Goal: Task Accomplishment & Management: Manage account settings

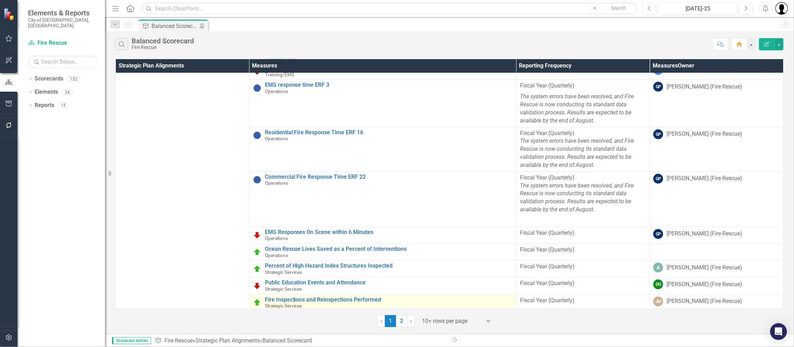
scroll to position [258, 0]
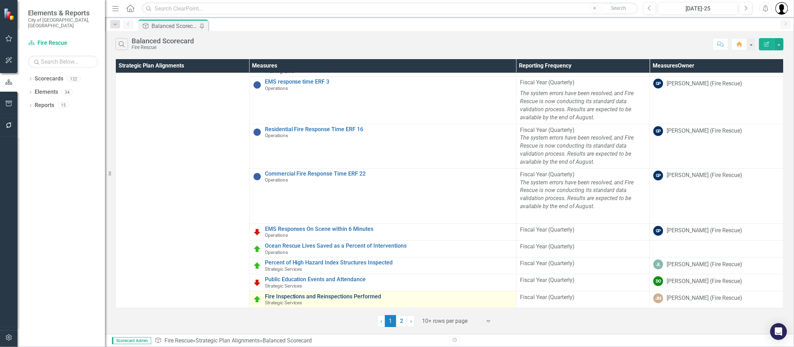
click at [370, 294] on link "Fire Inspections and Reinspections Performed" at bounding box center [389, 297] width 248 height 6
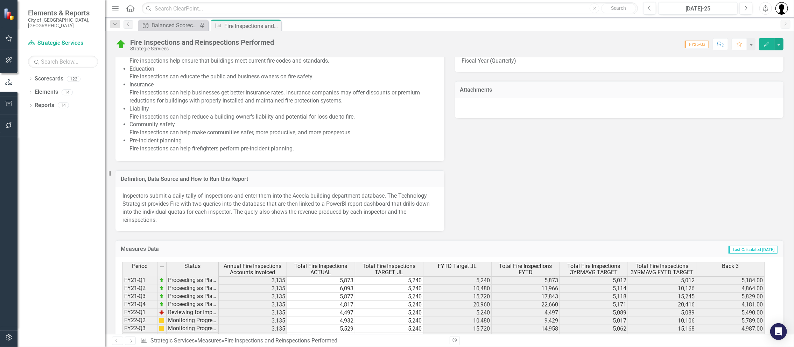
scroll to position [652, 0]
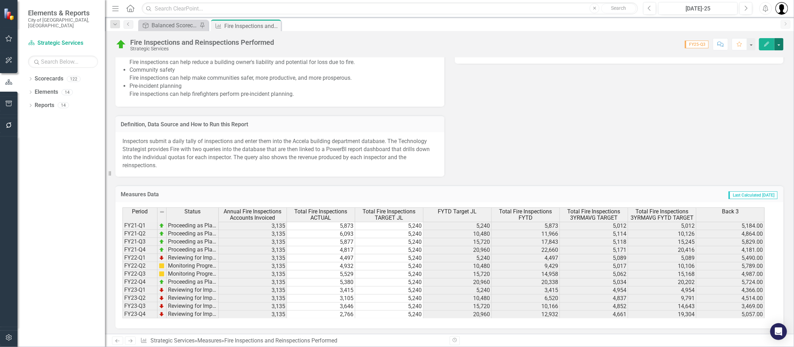
click at [778, 47] on button "button" at bounding box center [779, 44] width 9 height 12
click at [744, 59] on link "Edit Edit Measures" at bounding box center [748, 56] width 71 height 13
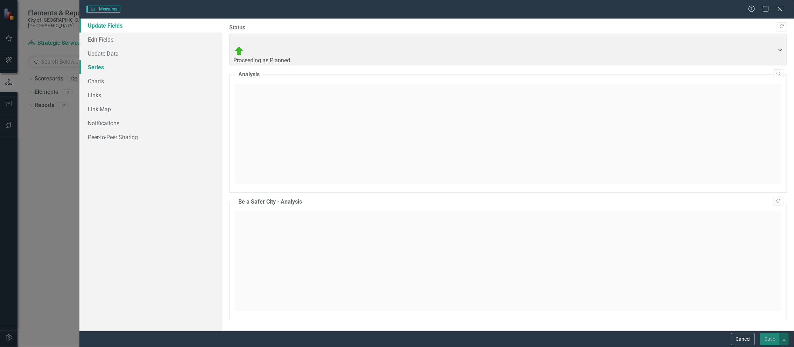
click at [100, 71] on link "Series" at bounding box center [150, 67] width 143 height 14
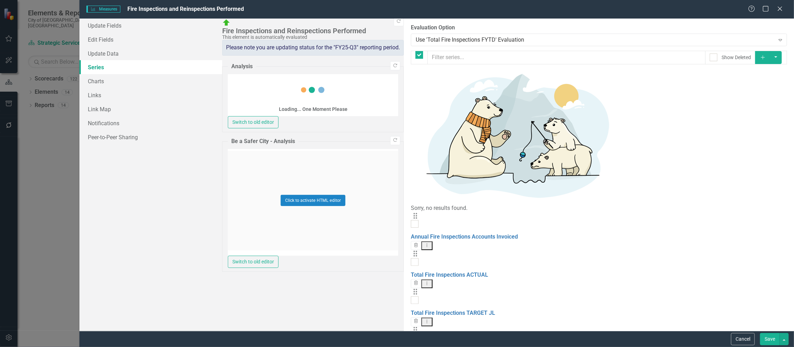
checkbox input "false"
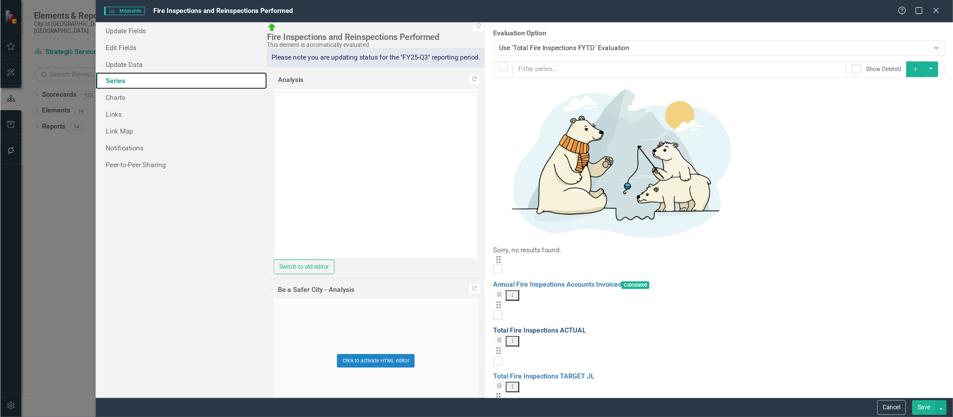
scroll to position [0, 0]
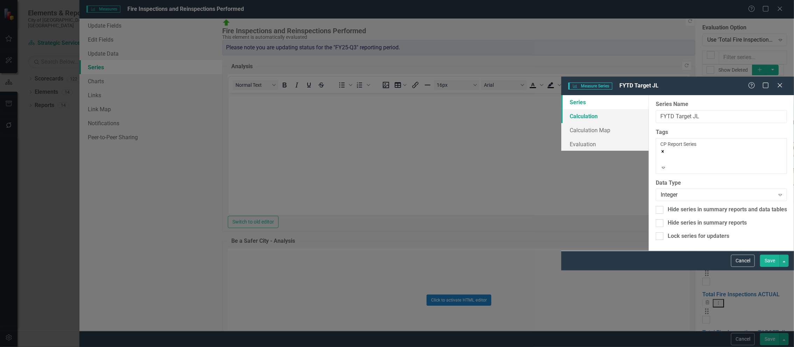
click at [562, 109] on link "Calculation" at bounding box center [606, 116] width 88 height 14
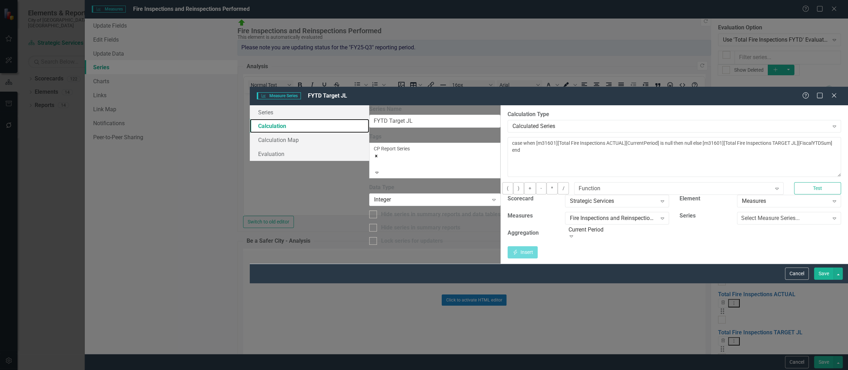
scroll to position [568, 0]
click at [794, 280] on button "Cancel" at bounding box center [797, 274] width 24 height 12
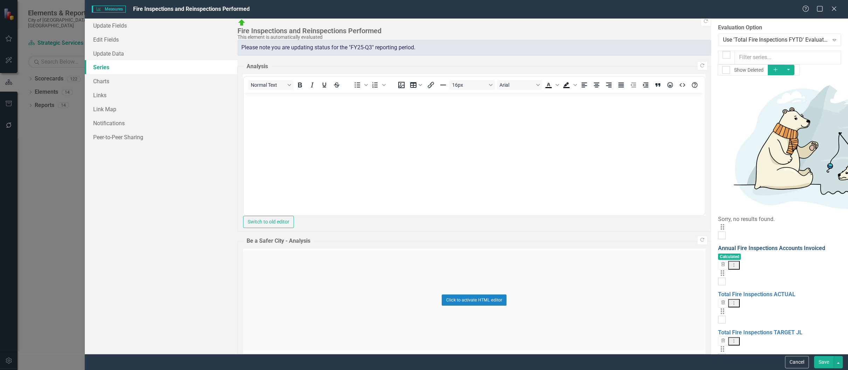
click at [718, 245] on link "Annual Fire Inspections Accounts Invoiced" at bounding box center [771, 248] width 107 height 7
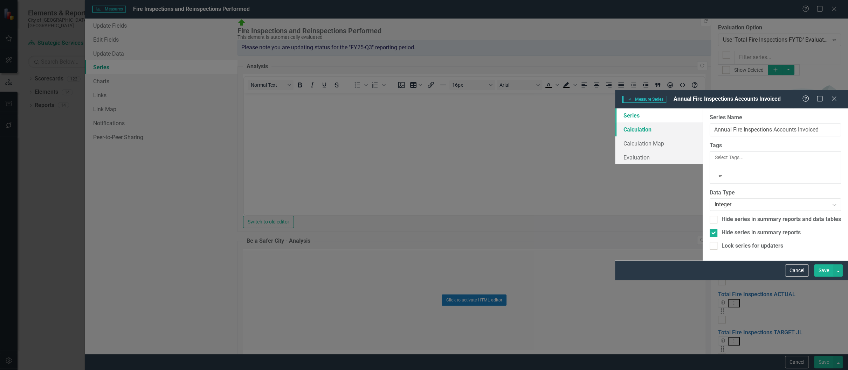
click at [615, 123] on link "Calculation" at bounding box center [659, 130] width 88 height 14
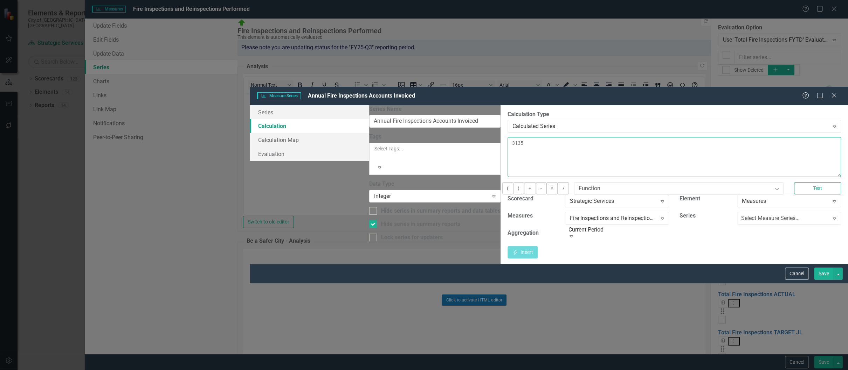
drag, startPoint x: 346, startPoint y: 59, endPoint x: 310, endPoint y: 54, distance: 36.4
click at [500, 105] on div "By default, series in ClearPoint are not calculated. So, if you leave the form …" at bounding box center [673, 184] width 347 height 159
type textarea "3238"
click at [794, 280] on button "Save" at bounding box center [824, 274] width 20 height 12
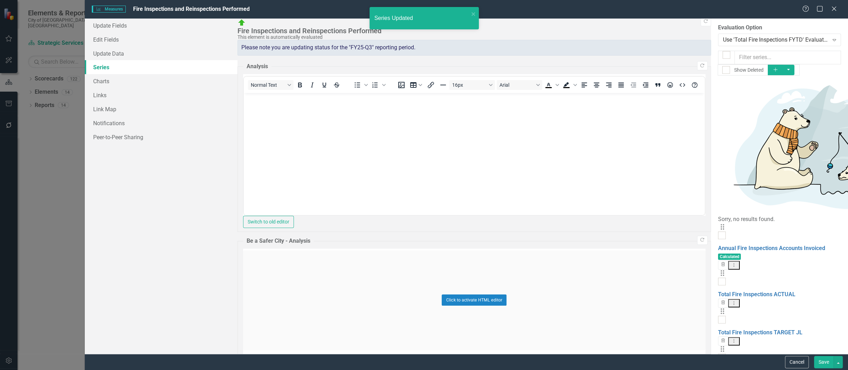
click at [794, 347] on button "Save" at bounding box center [824, 362] width 20 height 12
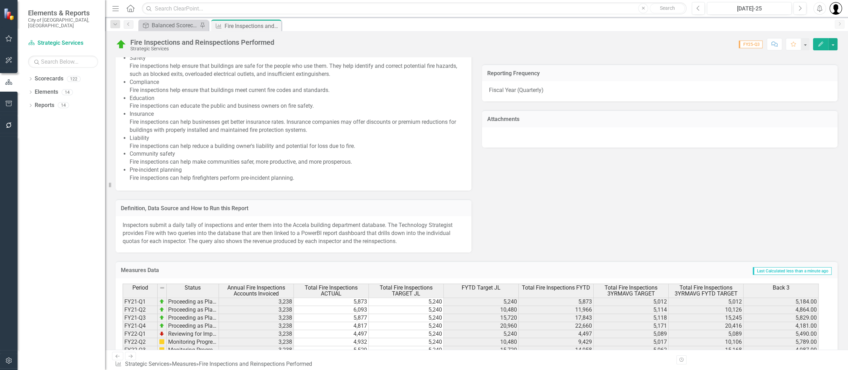
click at [391, 223] on p "Inspectors submit a daily tally of inspections and enter them into the Accela b…" at bounding box center [294, 234] width 342 height 24
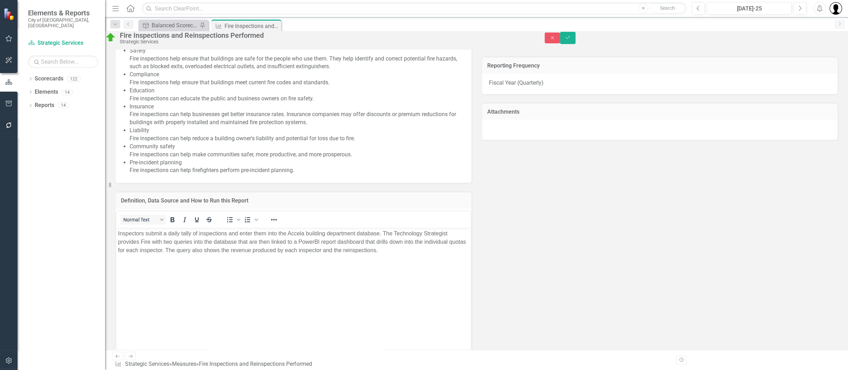
scroll to position [0, 0]
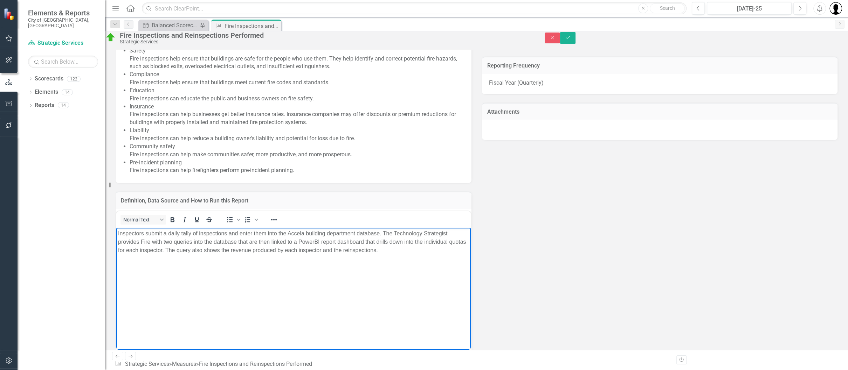
click at [393, 234] on p "Inspectors submit a daily tally of inspections and enter them into the Accela b…" at bounding box center [293, 241] width 351 height 25
drag, startPoint x: 404, startPoint y: 249, endPoint x: 411, endPoint y: 291, distance: 42.5
click at [411, 291] on body "Inspectors submit a daily tally of inspections and enter them into the Accela b…" at bounding box center [293, 280] width 354 height 105
click at [432, 249] on p "Inspectors submit a daily tally of inspections and enter them into the Accela b…" at bounding box center [293, 241] width 351 height 25
click at [342, 265] on p "The moving average as a target is a more accurate measure than the previous WAG" at bounding box center [293, 264] width 351 height 8
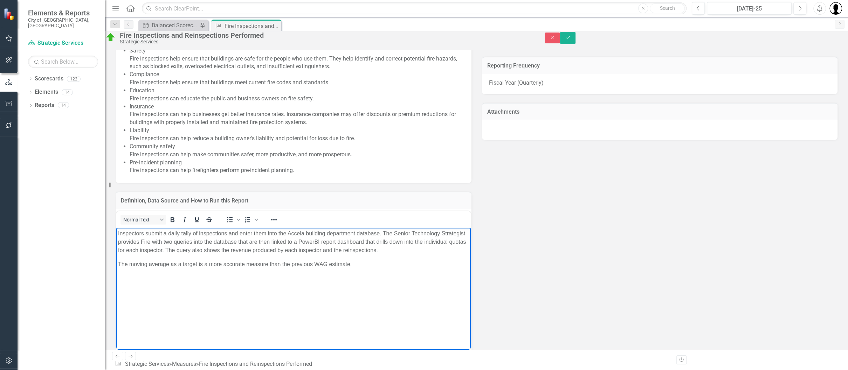
click at [319, 262] on p "The moving average as a target is a more accurate measure than the previous WAG…" at bounding box center [293, 264] width 351 height 8
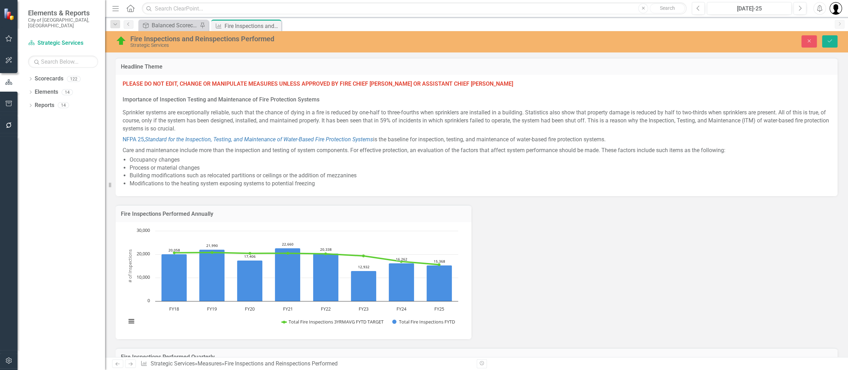
scroll to position [568, 0]
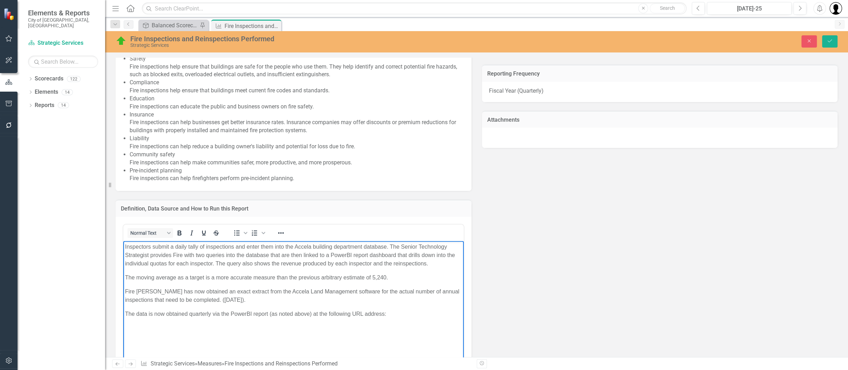
paste body "Rich Text Area. Press ALT-0 for help."
click at [247, 332] on p "[URL][DOMAIN_NAME]" at bounding box center [293, 328] width 337 height 8
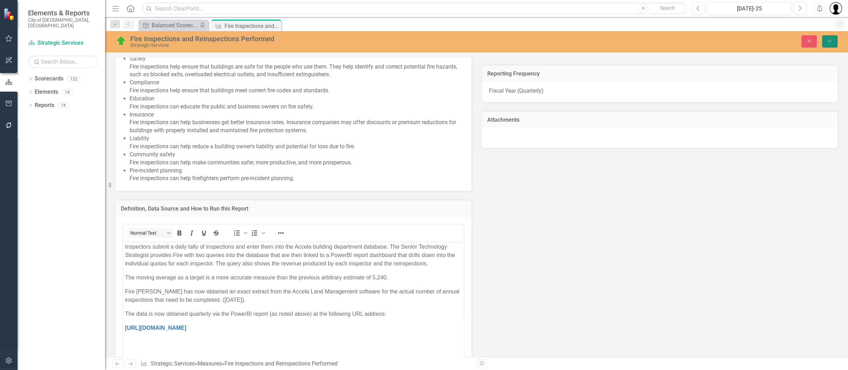
click at [830, 36] on button "Save" at bounding box center [829, 41] width 15 height 12
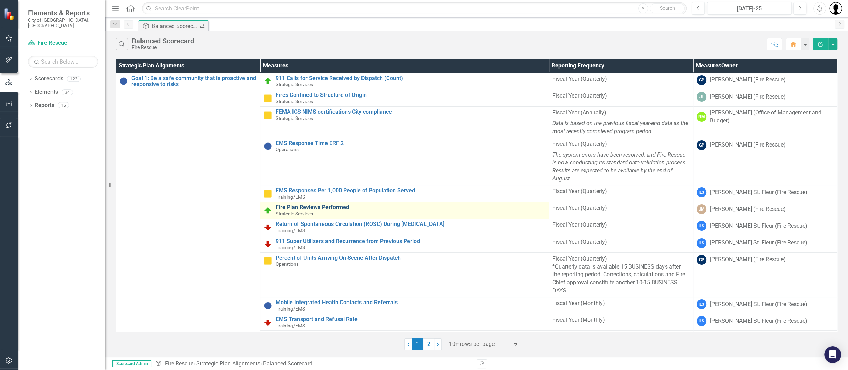
scroll to position [230, 0]
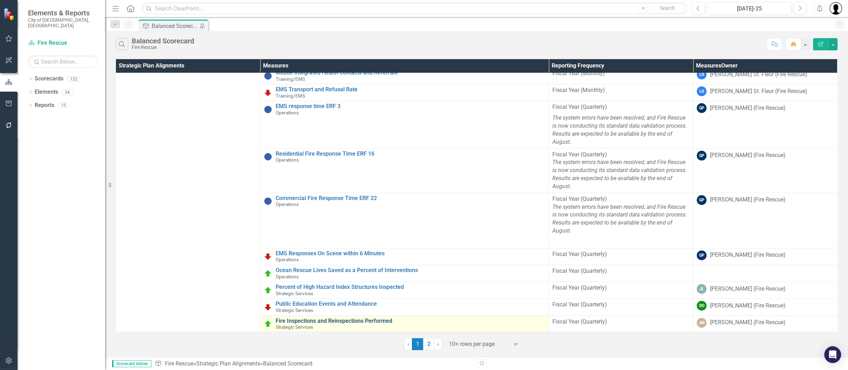
click at [333, 319] on link "Fire Inspections and Reinspections Performed" at bounding box center [410, 321] width 269 height 6
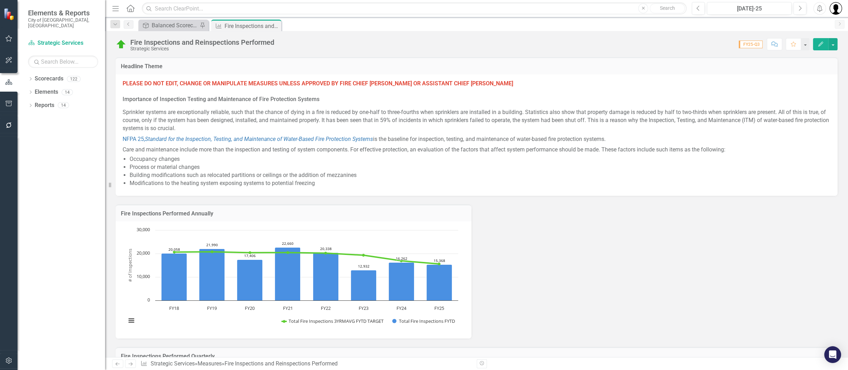
click at [341, 75] on div "PLEASE DO NOT EDIT, CHANGE OR MANIPULATE MEASURES UNLESS APPROVED BY FIRE CHIEF…" at bounding box center [477, 135] width 722 height 121
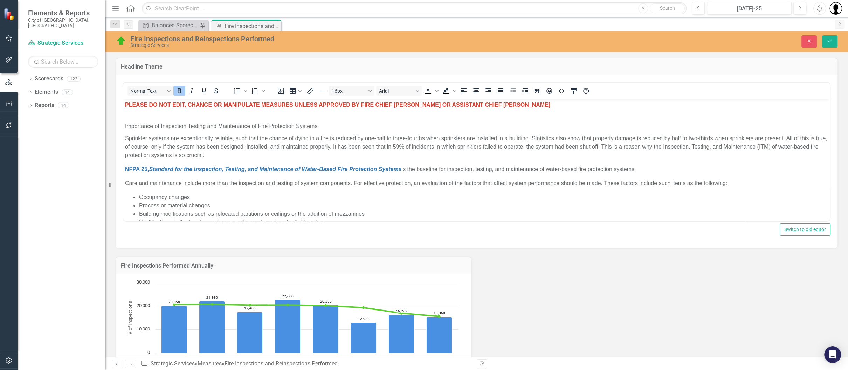
click at [292, 103] on strong "PLEASE DO NOT EDIT, CHANGE OR MANIPULATE MEASURES UNLESS APPROVED BY FIRE CHIEF…" at bounding box center [337, 105] width 425 height 6
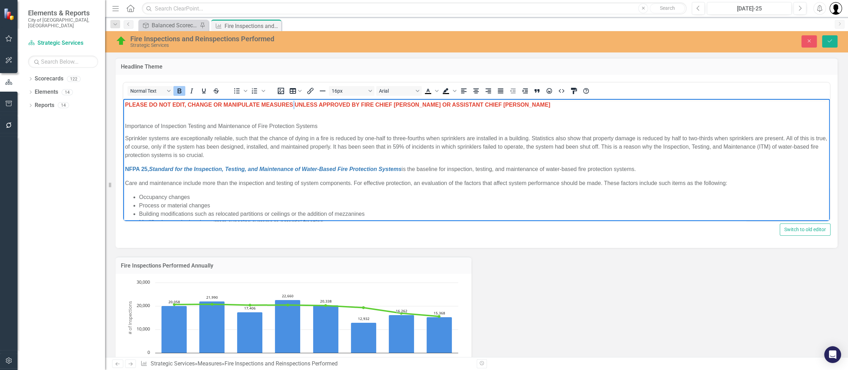
click at [292, 103] on strong "PLEASE DO NOT EDIT, CHANGE OR MANIPULATE MEASURES UNLESS APPROVED BY FIRE CHIEF…" at bounding box center [337, 105] width 425 height 6
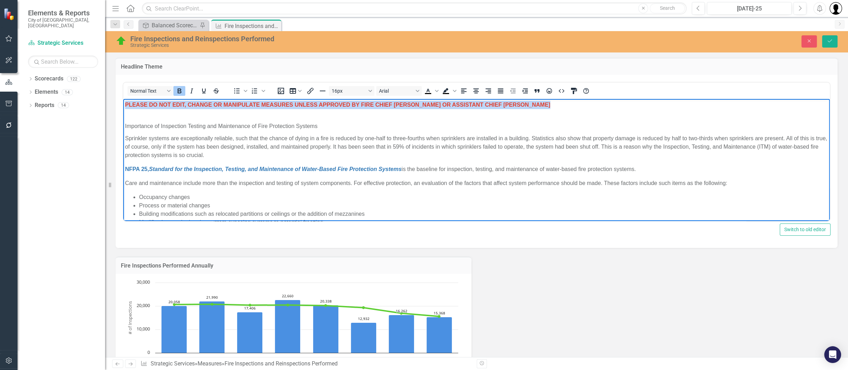
click at [292, 103] on strong "PLEASE DO NOT EDIT, CHANGE OR MANIPULATE MEASURES UNLESS APPROVED BY FIRE CHIEF…" at bounding box center [337, 105] width 425 height 6
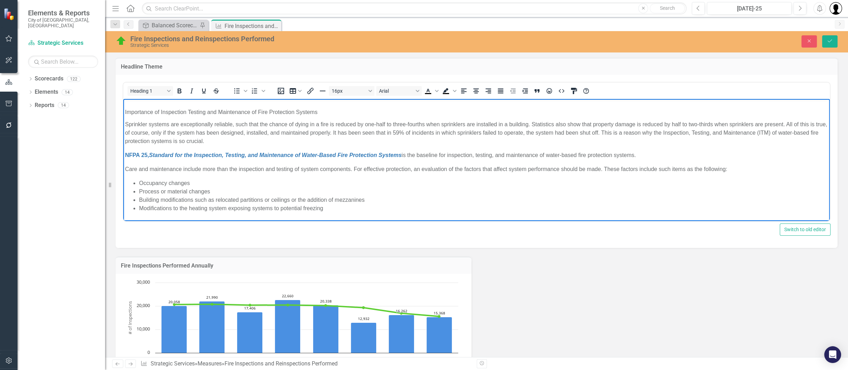
click at [187, 106] on h1 "Importance of Inspection Testing and Maintenance of Fire Protection Systems" at bounding box center [476, 109] width 703 height 17
click at [125, 110] on span "Importance of Inspection Testing and Maintenance of Fire Protection Systems" at bounding box center [221, 112] width 192 height 6
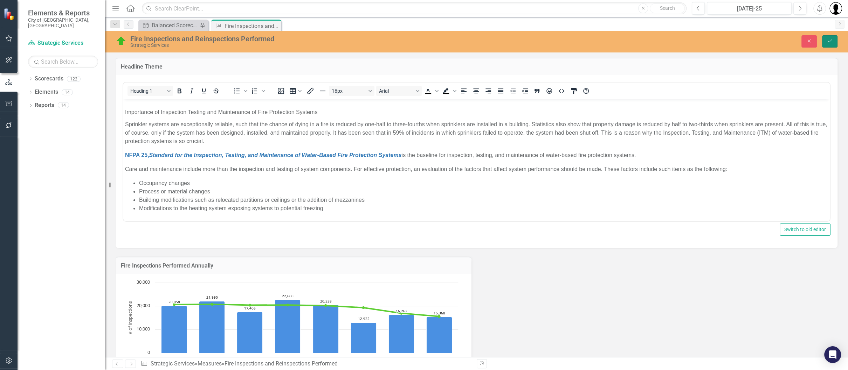
click at [828, 44] on button "Save" at bounding box center [829, 41] width 15 height 12
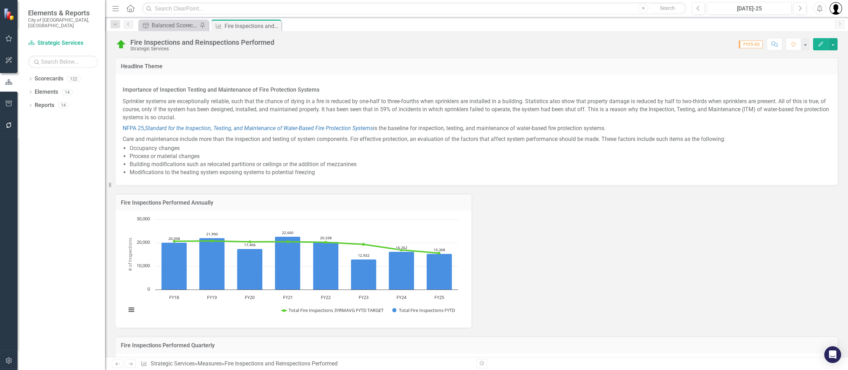
click at [237, 71] on div "Headline Theme" at bounding box center [477, 65] width 722 height 17
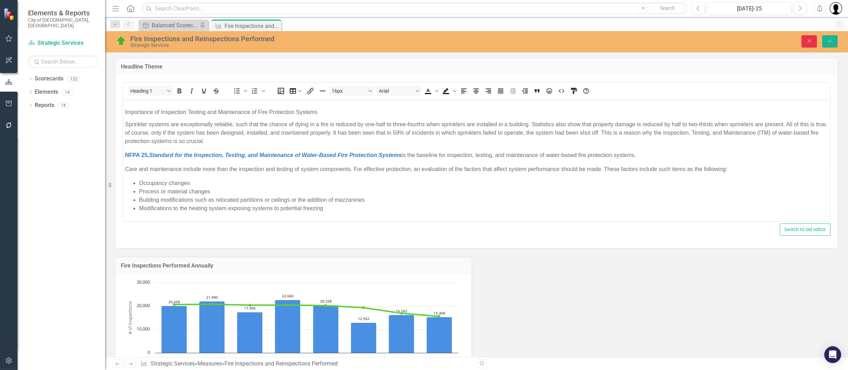
click at [810, 43] on button "Close" at bounding box center [808, 41] width 15 height 12
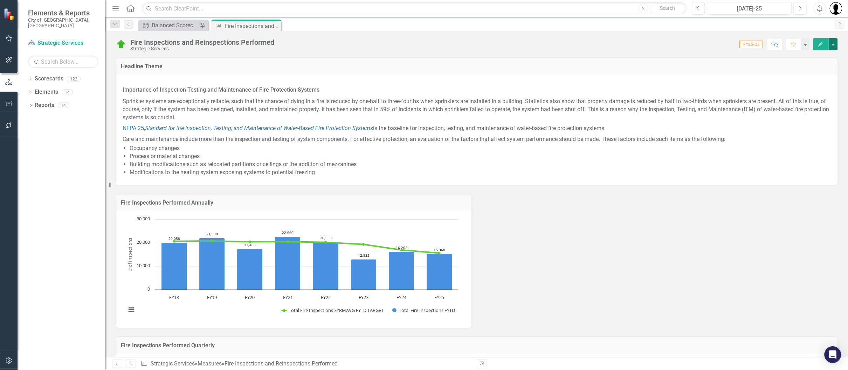
click at [833, 45] on button "button" at bounding box center [832, 44] width 9 height 12
click at [801, 69] on link "Edit Report Edit Layout" at bounding box center [801, 69] width 71 height 13
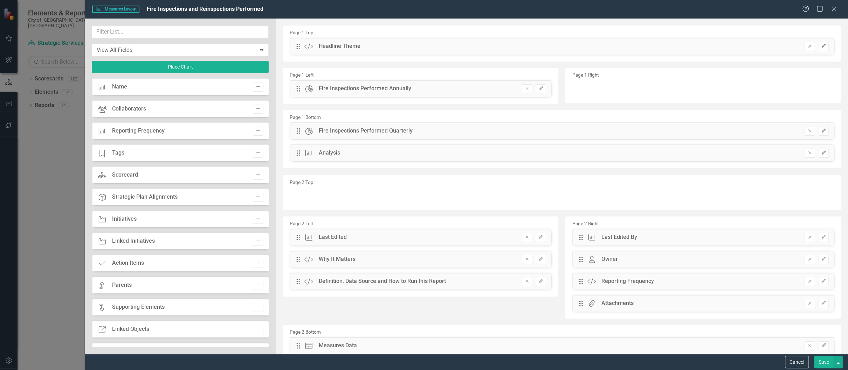
click at [821, 44] on icon "Edit" at bounding box center [823, 46] width 5 height 4
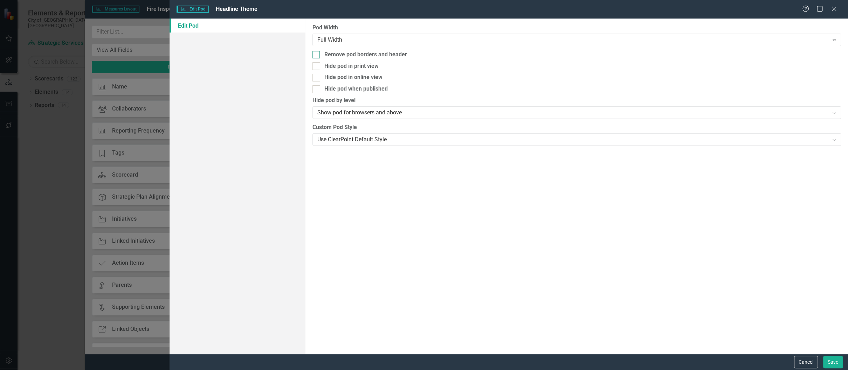
click at [318, 54] on div at bounding box center [316, 55] width 8 height 8
click at [317, 54] on input "Remove pod borders and header" at bounding box center [314, 53] width 5 height 5
checkbox input "true"
click at [360, 64] on div "Hide pod in print view" at bounding box center [351, 66] width 54 height 8
click at [317, 64] on input "Hide pod in print view" at bounding box center [314, 64] width 5 height 5
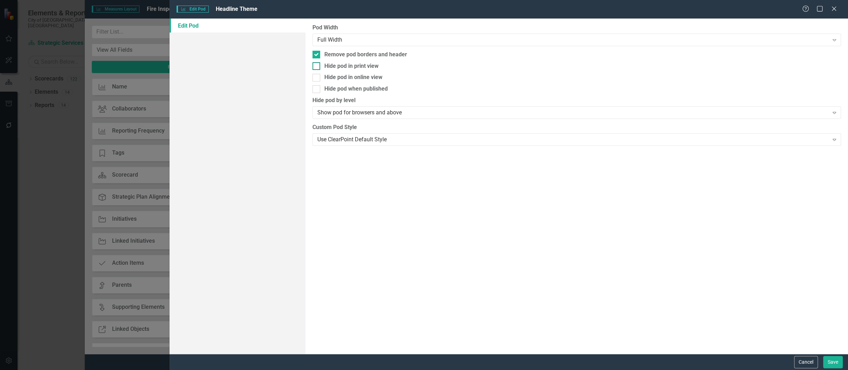
checkbox input "true"
click at [829, 362] on button "Save" at bounding box center [833, 362] width 20 height 12
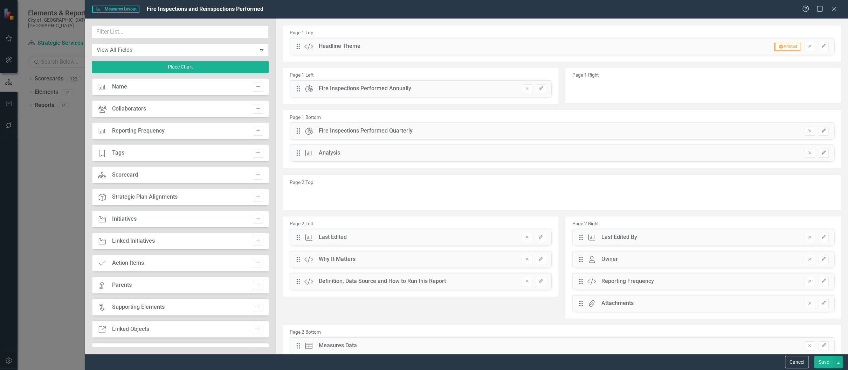
click at [824, 362] on button "Save" at bounding box center [824, 362] width 20 height 12
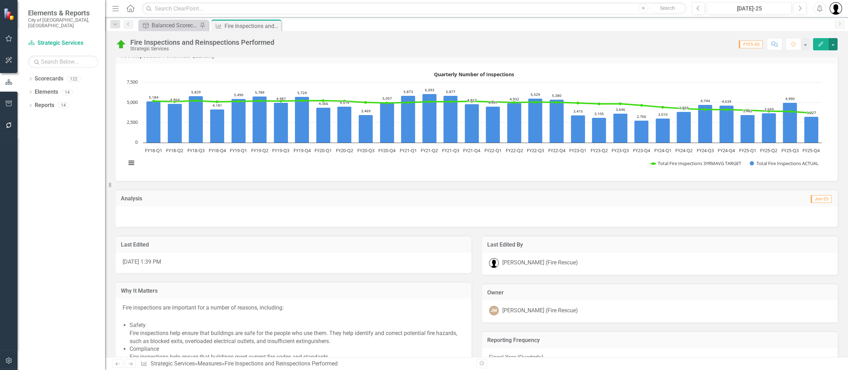
scroll to position [280, 0]
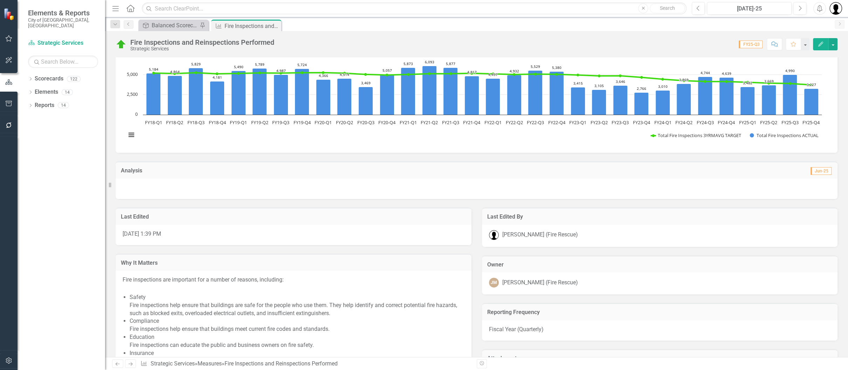
click at [170, 199] on div at bounding box center [477, 189] width 722 height 20
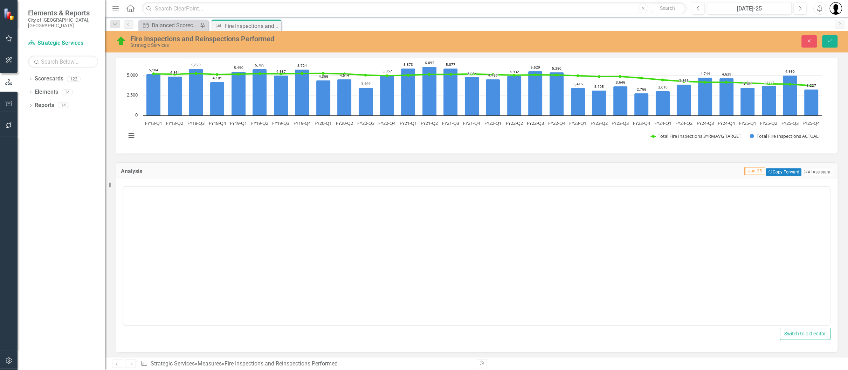
scroll to position [0, 0]
click at [814, 176] on button "ClearPoint AI AI Assistant" at bounding box center [816, 172] width 32 height 8
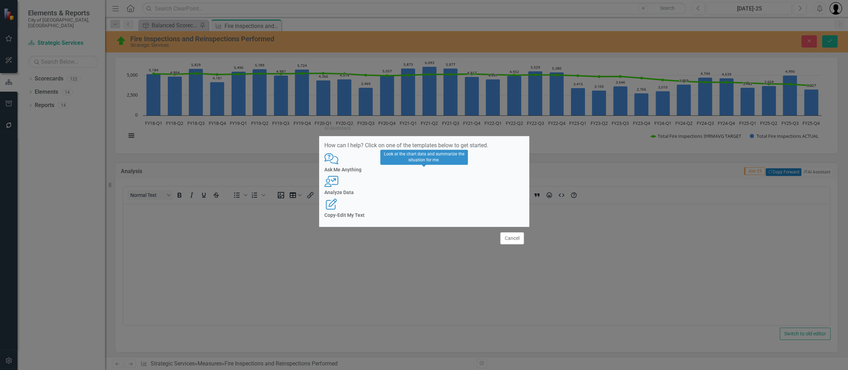
click at [339, 185] on icon "User with Chart" at bounding box center [331, 181] width 14 height 11
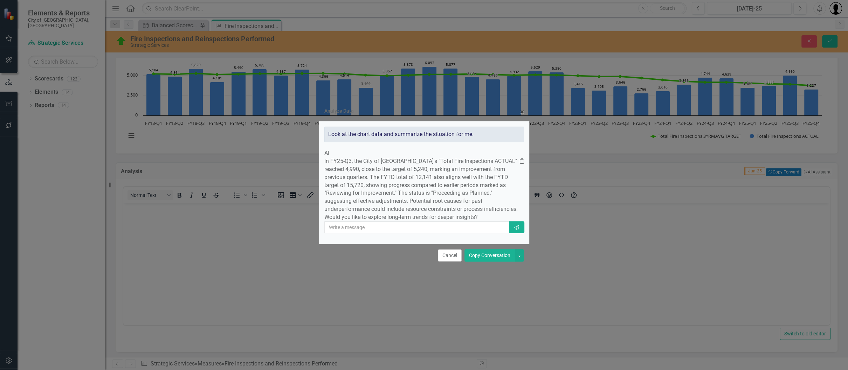
click at [483, 262] on button "Copy Conversation" at bounding box center [489, 256] width 50 height 12
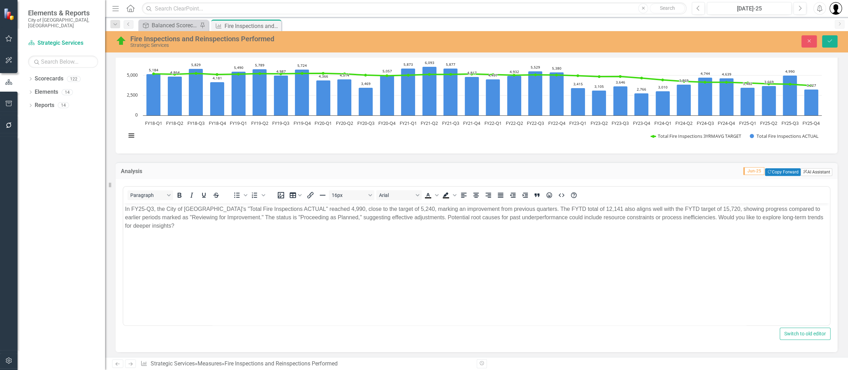
click at [805, 176] on button "ClearPoint AI AI Assistant" at bounding box center [816, 172] width 32 height 8
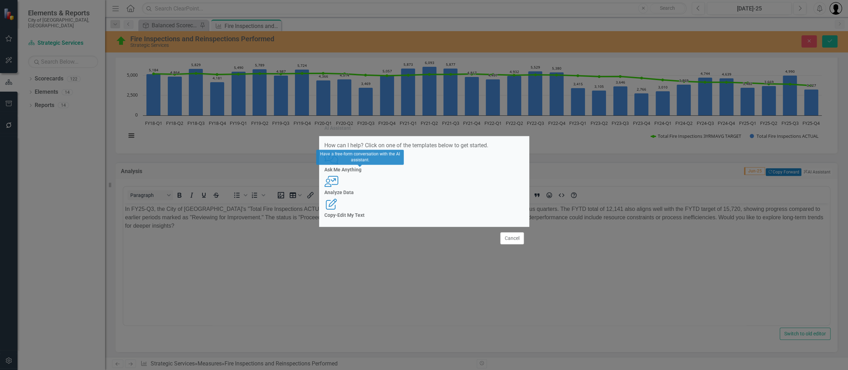
click at [339, 165] on icon "Comments with Question Mark" at bounding box center [331, 158] width 14 height 11
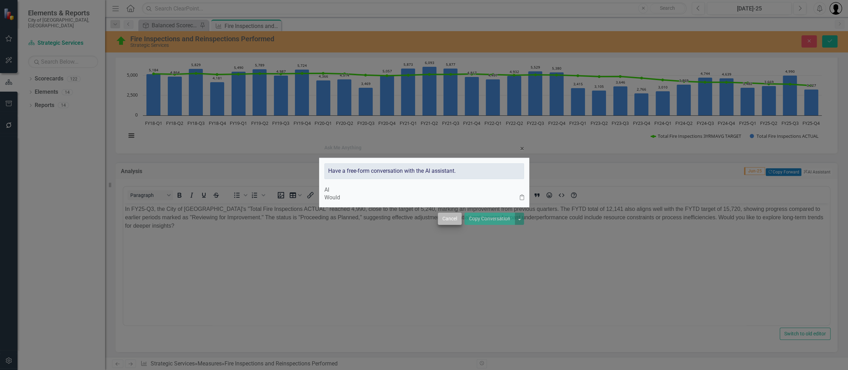
click at [455, 229] on div "Cancel Copy Conversation" at bounding box center [424, 218] width 210 height 23
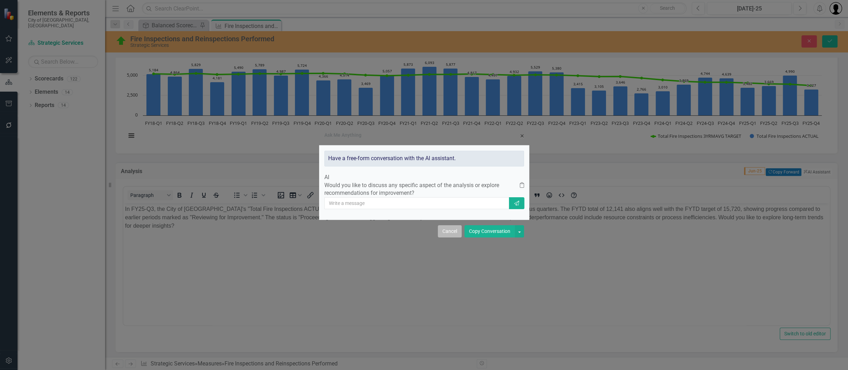
drag, startPoint x: 454, startPoint y: 238, endPoint x: 425, endPoint y: 10, distance: 229.7
click at [454, 238] on button "Cancel" at bounding box center [450, 231] width 24 height 12
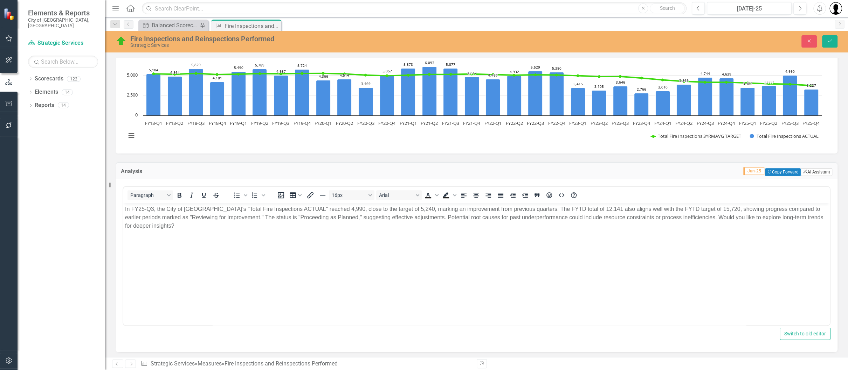
click at [814, 176] on button "ClearPoint AI AI Assistant" at bounding box center [816, 172] width 32 height 8
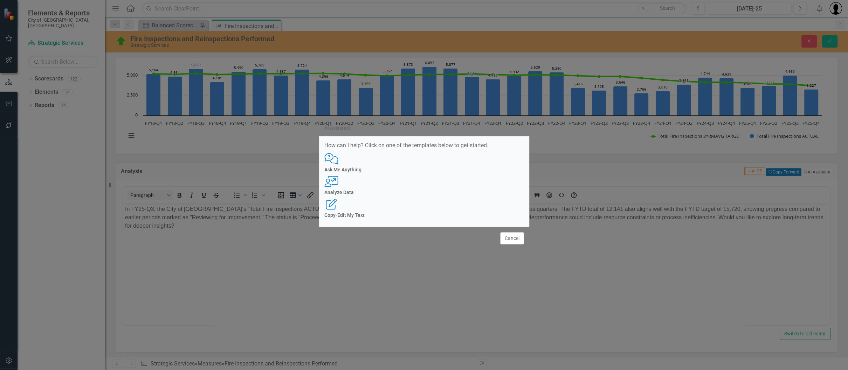
click at [424, 191] on h4 "Analyze Data" at bounding box center [424, 192] width 200 height 5
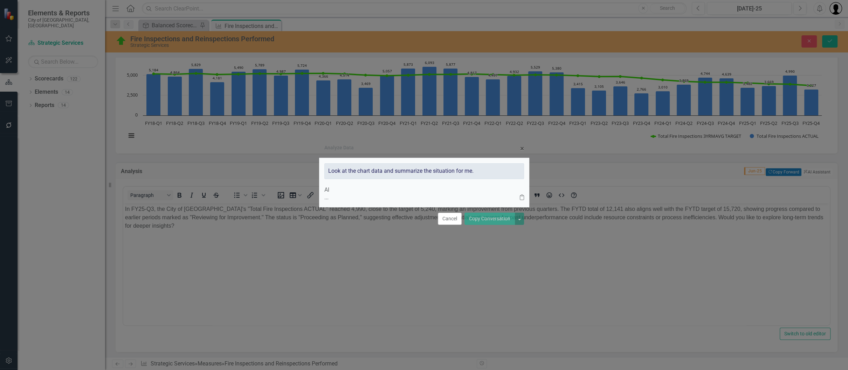
click at [482, 230] on div "Cancel Copy Conversation" at bounding box center [424, 218] width 210 height 23
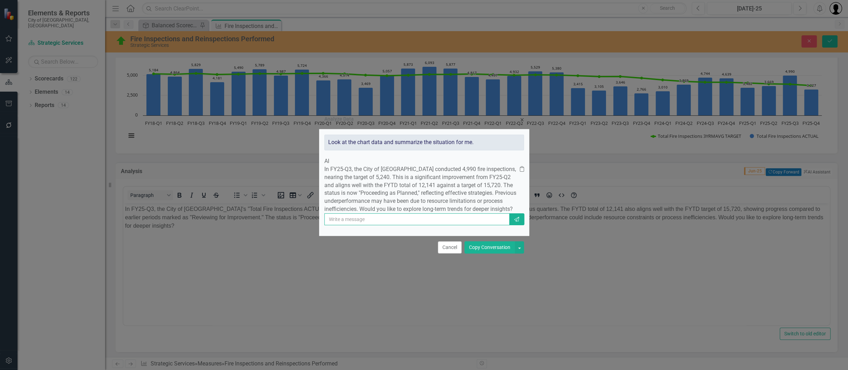
click at [459, 225] on input "text" at bounding box center [416, 220] width 185 height 12
type input "yes"
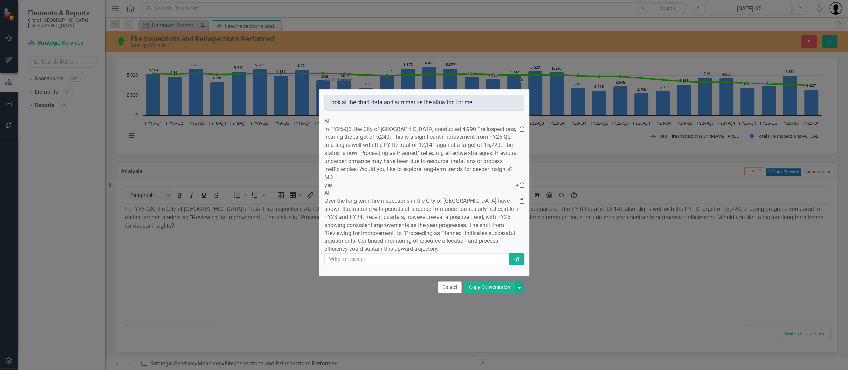
click at [486, 294] on button "Copy Conversation" at bounding box center [489, 288] width 50 height 12
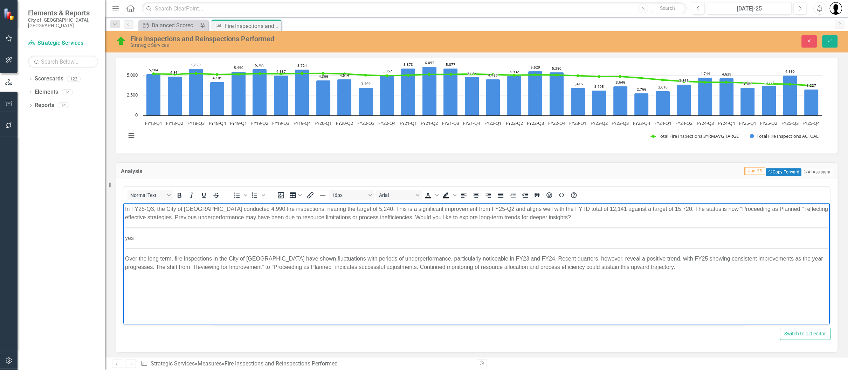
click at [265, 274] on body "In FY25-Q3, the City of Fort Lauderdale conducted 4,990 fire inspections, neari…" at bounding box center [476, 255] width 706 height 105
drag, startPoint x: 185, startPoint y: 235, endPoint x: 216, endPoint y: 247, distance: 34.3
click at [216, 247] on body "In FY25-Q3, the City of Fort Lauderdale conducted 4,990 fire inspections, neari…" at bounding box center [476, 255] width 706 height 105
drag, startPoint x: 587, startPoint y: 217, endPoint x: 603, endPoint y: 242, distance: 28.8
click at [602, 243] on body "In FY25-Q3, the City of Fort Lauderdale conducted 4,990 fire inspections, neari…" at bounding box center [476, 255] width 706 height 105
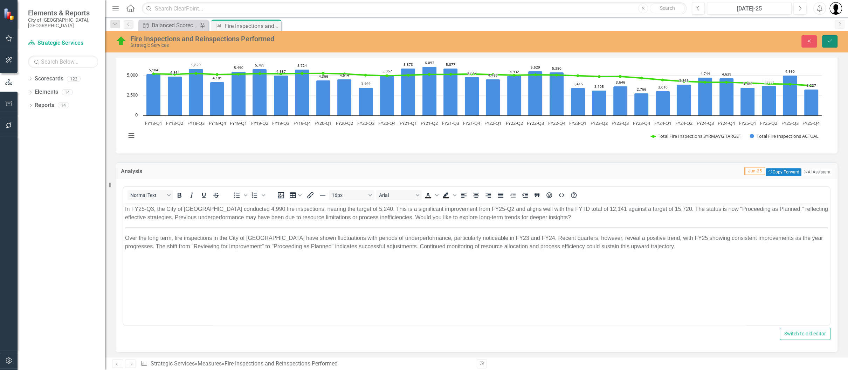
click at [834, 43] on button "Save" at bounding box center [829, 41] width 15 height 12
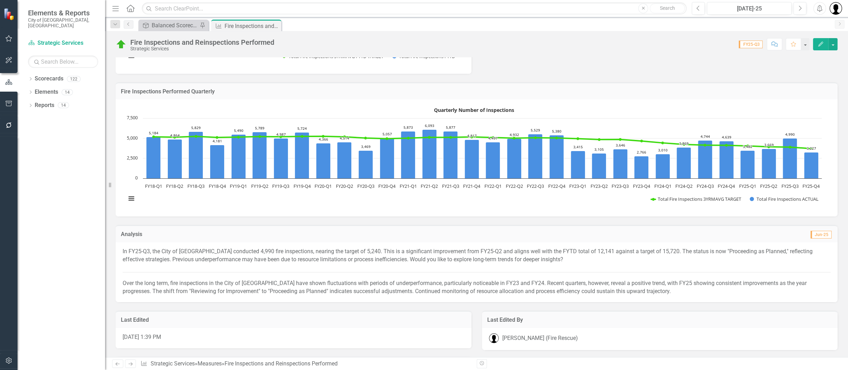
scroll to position [280, 0]
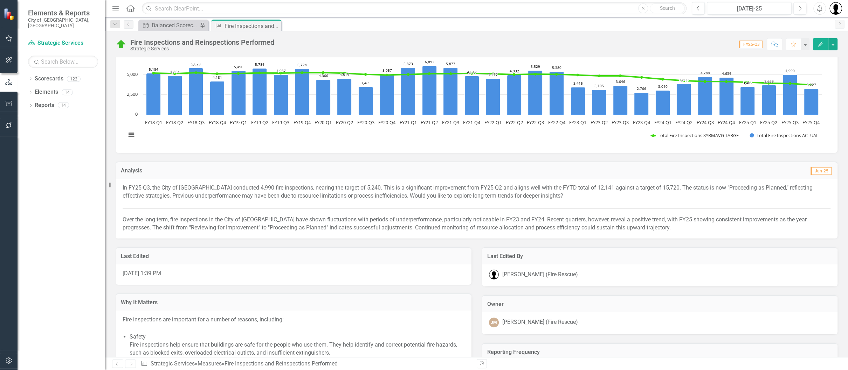
click at [365, 223] on p "Over the long term, fire inspections in the City of Fort Lauderdale have shown …" at bounding box center [477, 224] width 708 height 18
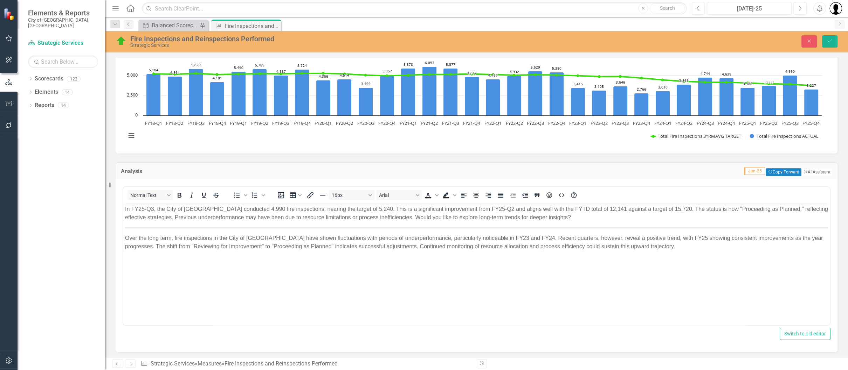
scroll to position [0, 0]
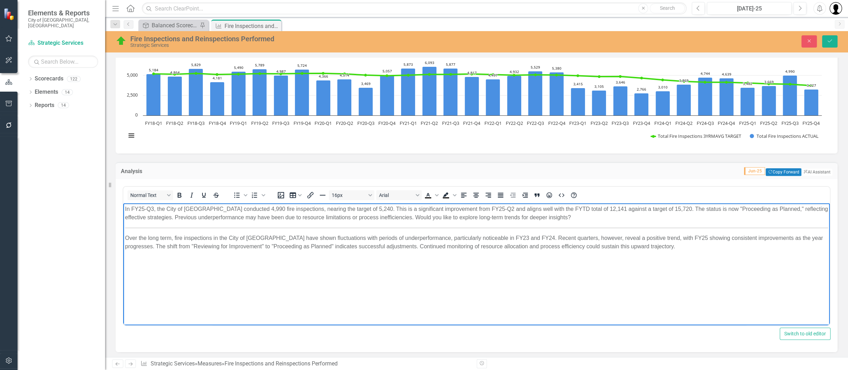
click at [441, 213] on p "In FY25-Q3, the City of Fort Lauderdale conducted 4,990 fire inspections, neari…" at bounding box center [476, 213] width 703 height 17
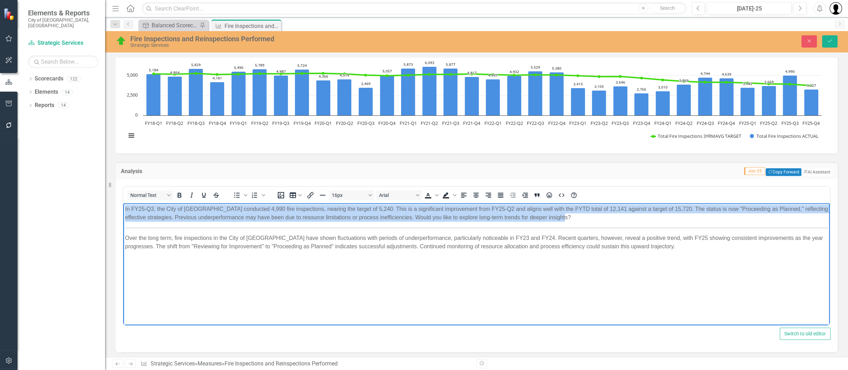
click at [441, 213] on p "In FY25-Q3, the City of Fort Lauderdale conducted 4,990 fire inspections, neari…" at bounding box center [476, 213] width 703 height 17
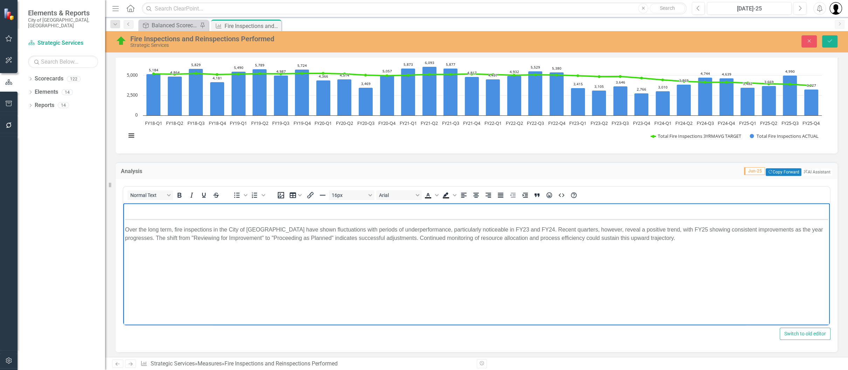
click at [459, 232] on p "Over the long term, fire inspections in the City of Fort Lauderdale have shown …" at bounding box center [476, 234] width 703 height 17
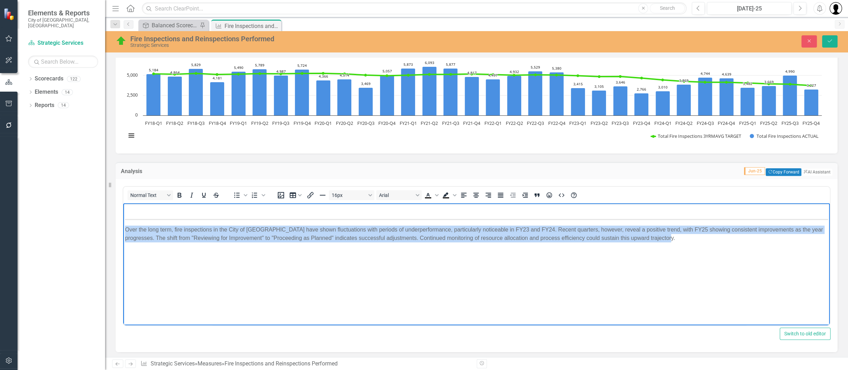
click at [459, 232] on p "Over the long term, fire inspections in the City of Fort Lauderdale have shown …" at bounding box center [476, 234] width 703 height 17
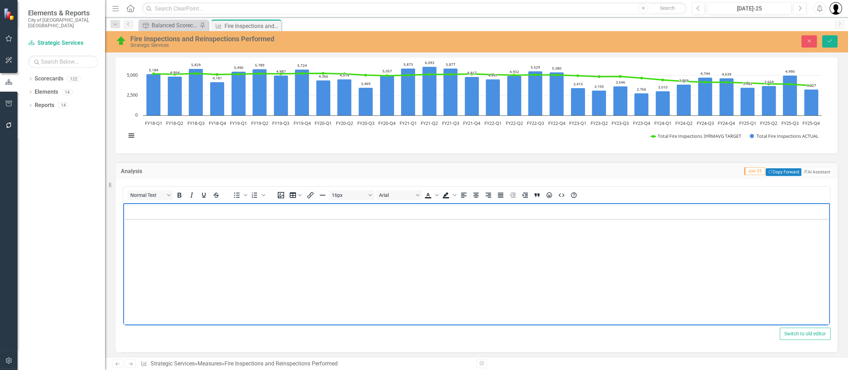
click at [166, 210] on p "Rich Text Area. Press ALT-0 for help." at bounding box center [476, 209] width 703 height 8
click at [826, 40] on icon "Save" at bounding box center [829, 41] width 6 height 5
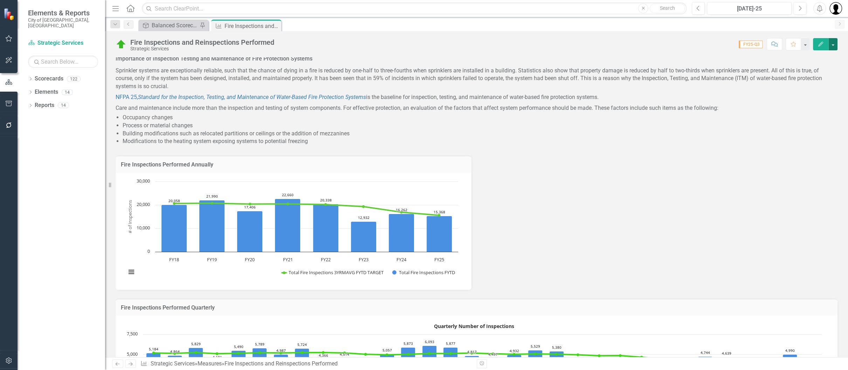
click at [831, 42] on button "button" at bounding box center [832, 44] width 9 height 12
click at [798, 59] on link "Edit Edit Measures" at bounding box center [801, 56] width 71 height 13
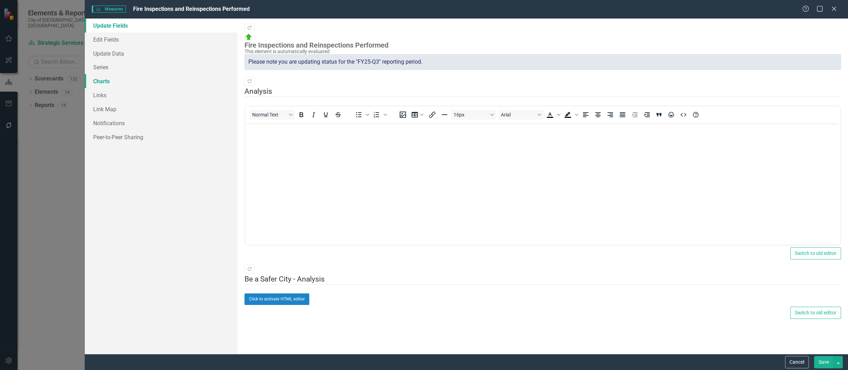
click at [110, 79] on link "Charts" at bounding box center [161, 81] width 153 height 14
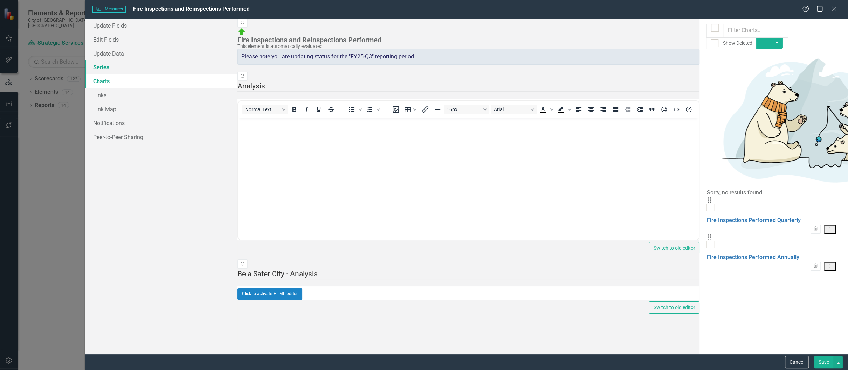
click at [106, 69] on link "Series" at bounding box center [161, 67] width 153 height 14
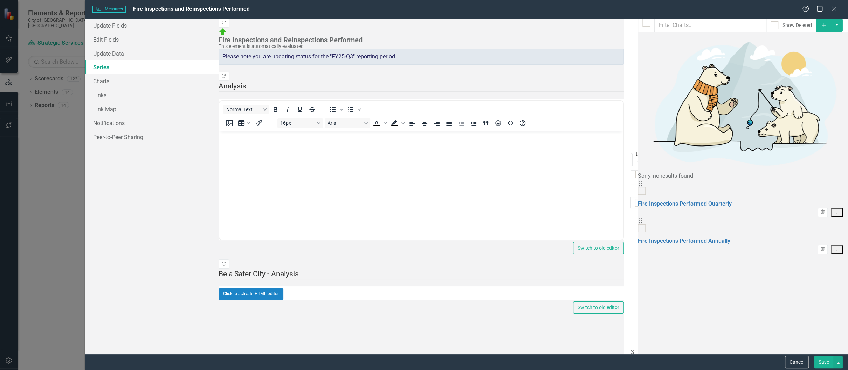
click at [801, 176] on link "Edit Edit Measure Series" at bounding box center [794, 177] width 79 height 13
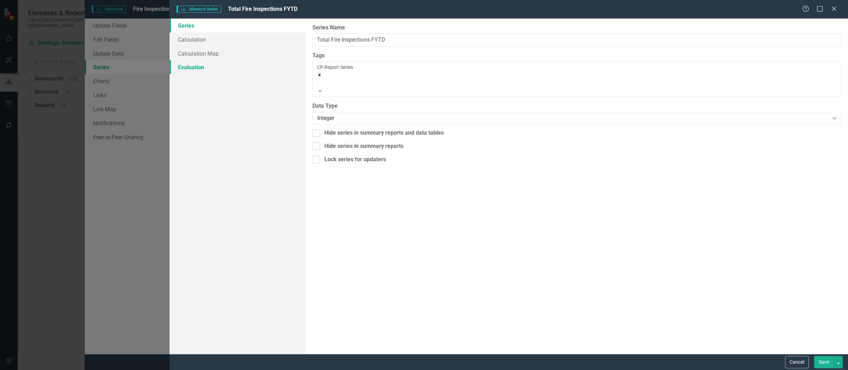
click at [193, 73] on link "Evaluation" at bounding box center [237, 67] width 136 height 14
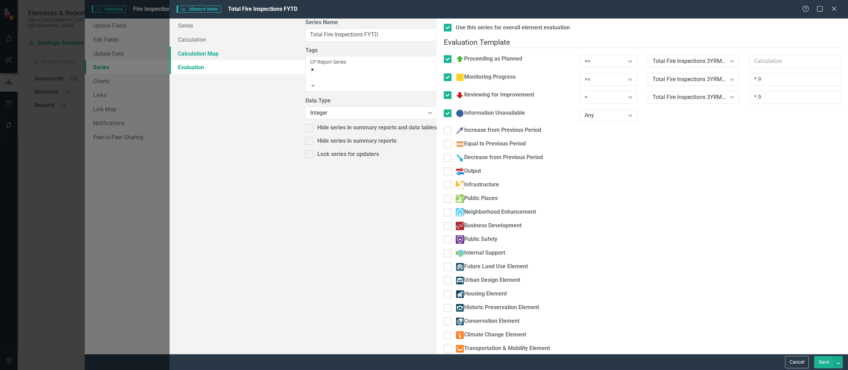
click at [201, 53] on link "Calculation Map" at bounding box center [237, 54] width 136 height 14
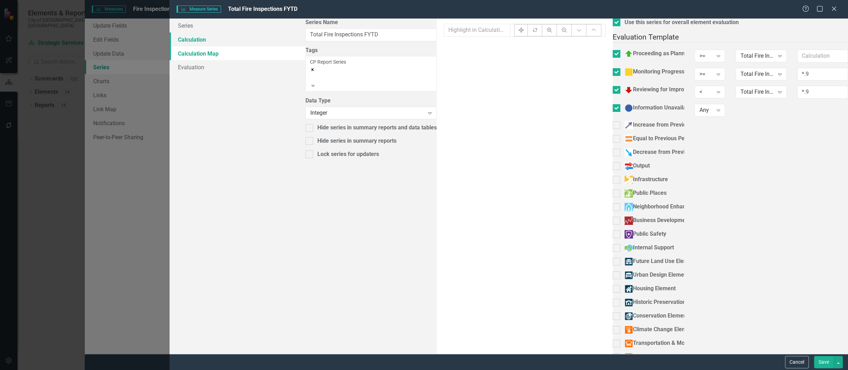
click at [195, 37] on link "Calculation" at bounding box center [237, 40] width 136 height 14
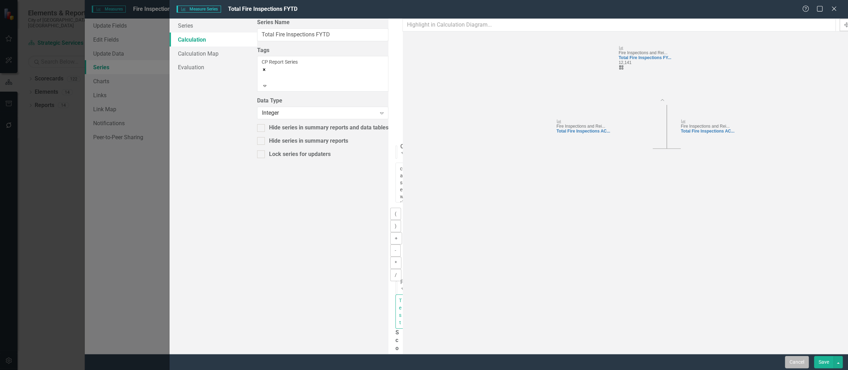
click at [792, 360] on button "Cancel" at bounding box center [797, 362] width 24 height 12
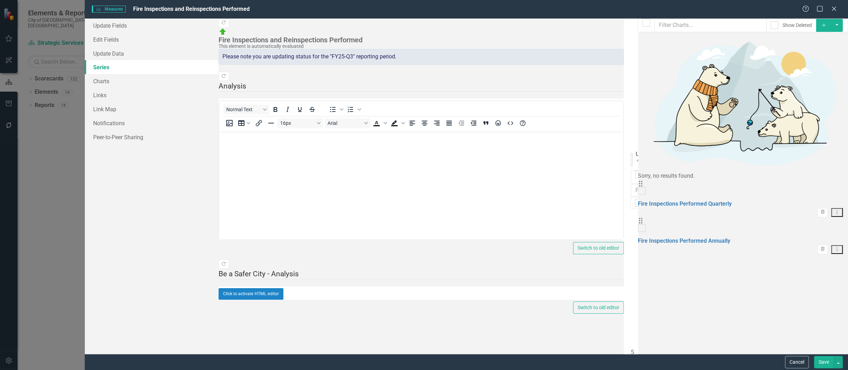
click at [635, 151] on div "Use 'Total Fire Inspections FYTD' Evaluation" at bounding box center [636, 155] width 3 height 8
click at [624, 23] on div "From this page, you can add, edit, delete, or duplicate the measure series for …" at bounding box center [631, 187] width 14 height 336
click at [809, 178] on link "Edit Edit Measure Series" at bounding box center [794, 177] width 79 height 13
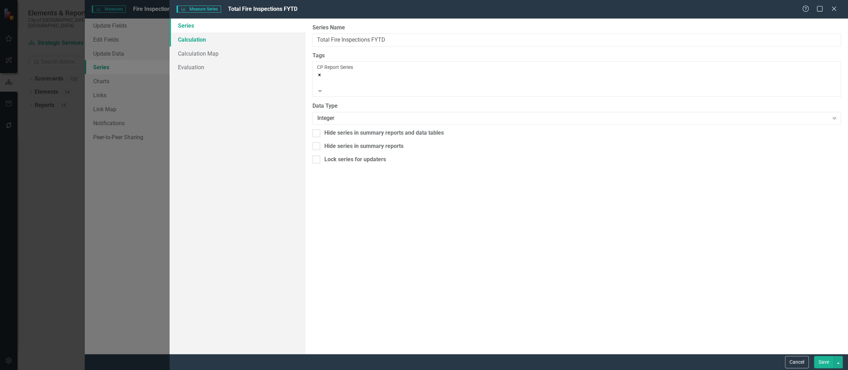
click at [203, 42] on link "Calculation" at bounding box center [237, 40] width 136 height 14
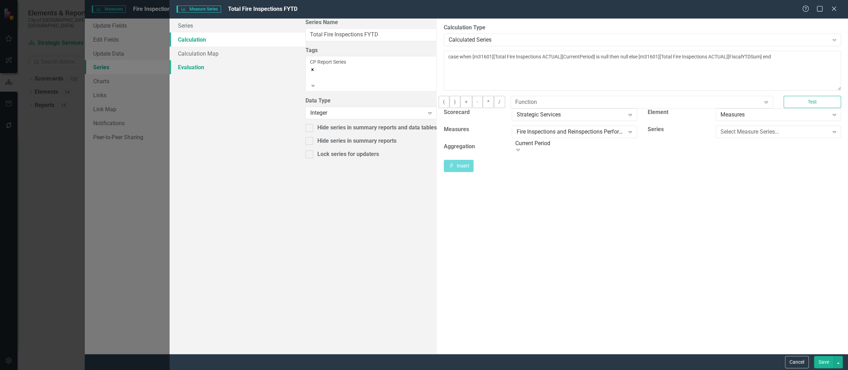
click at [202, 69] on link "Evaluation" at bounding box center [237, 67] width 136 height 14
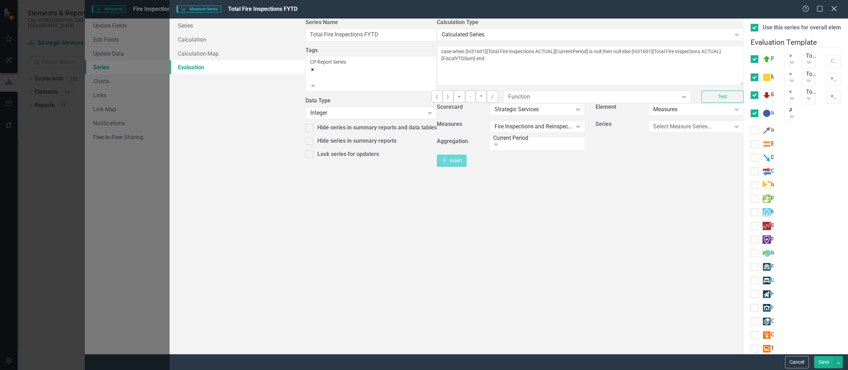
click at [833, 9] on icon at bounding box center [833, 8] width 5 height 5
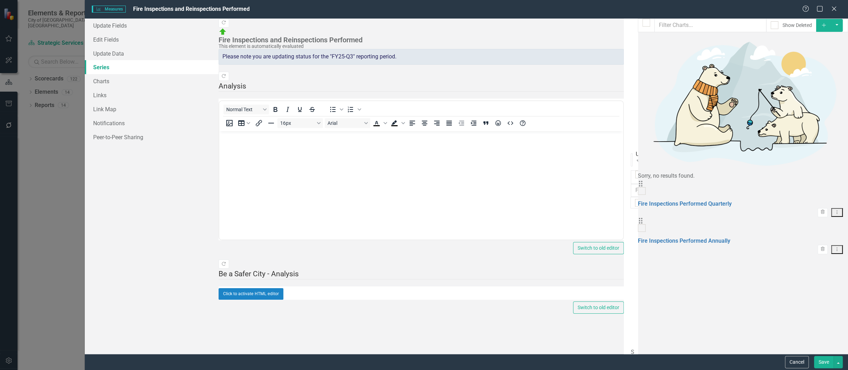
click at [814, 137] on link "Edit Edit Measure Series" at bounding box center [794, 132] width 79 height 13
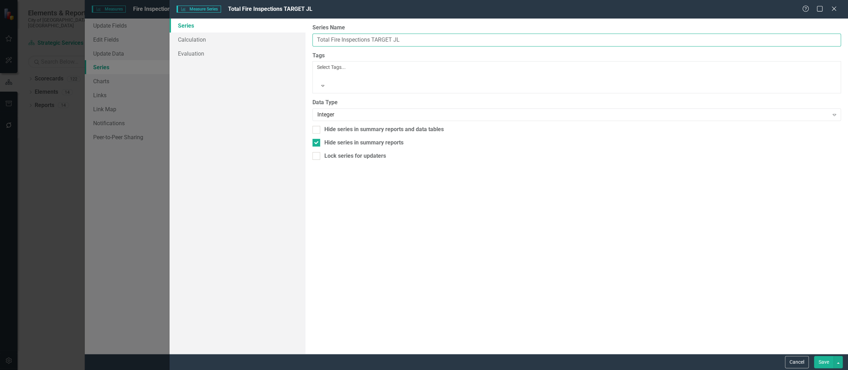
click at [371, 41] on input "Total Fire Inspections TARGET JL" at bounding box center [576, 40] width 528 height 13
click at [388, 37] on input "Total Fire Inspections OLD TARGET JL" at bounding box center [576, 40] width 528 height 13
type input "Total Fire Inspections OLD TGT JL"
click at [827, 366] on button "Save" at bounding box center [824, 362] width 20 height 12
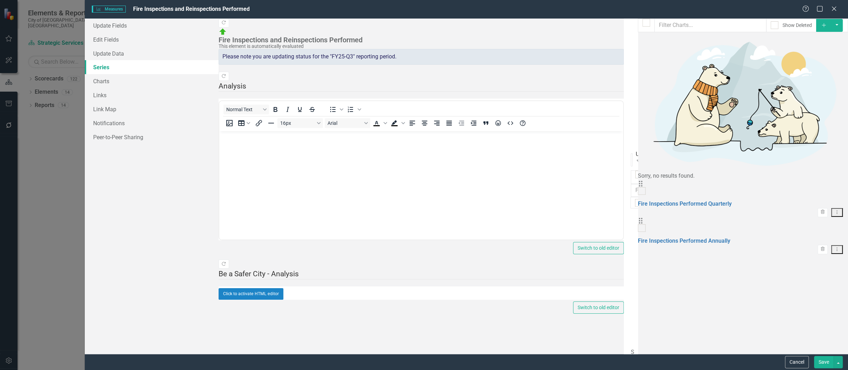
click at [822, 360] on button "Save" at bounding box center [824, 362] width 20 height 12
